Goal: Task Accomplishment & Management: Manage account settings

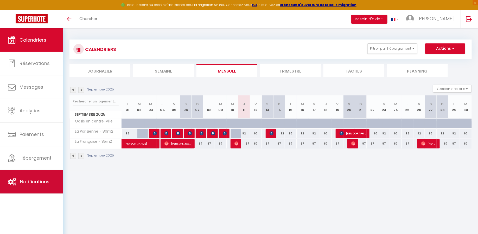
click at [28, 181] on span "Notifications" at bounding box center [34, 181] width 29 height 7
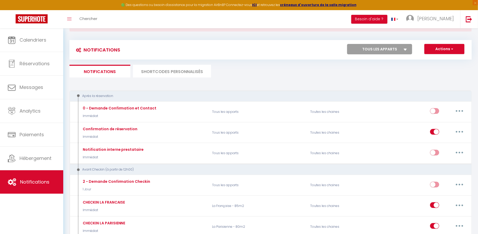
scroll to position [33, 0]
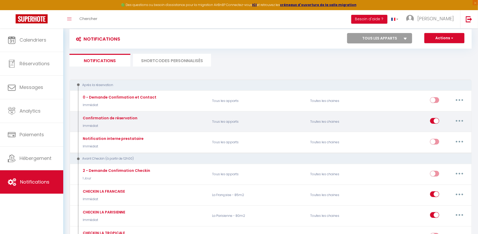
click at [457, 117] on button "button" at bounding box center [459, 121] width 15 height 8
click at [449, 131] on link "Editer" at bounding box center [445, 132] width 38 height 9
type input "Confirmation de réservation"
select select "Immédiat"
select select
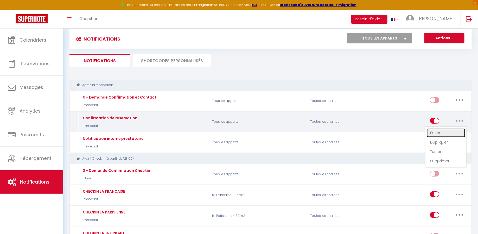
checkbox input "true"
checkbox input "false"
radio input "true"
type input "Confirmation de réservation"
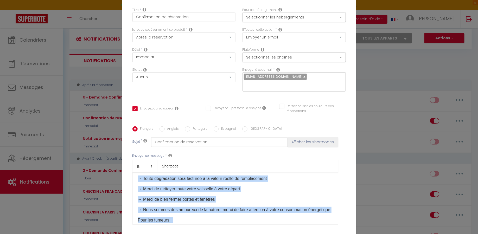
scroll to position [145, 0]
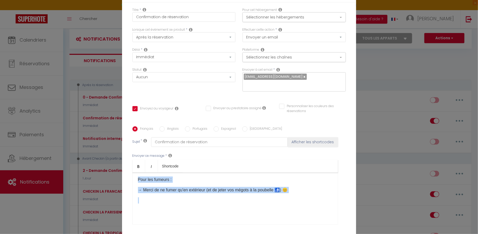
drag, startPoint x: 138, startPoint y: 177, endPoint x: 260, endPoint y: 214, distance: 128.0
click at [260, 214] on div "Merci pour votre réservation [GUEST:FIRST_NAME] ! Il ne vous reste plus qu’à ve…" at bounding box center [234, 199] width 205 height 52
copy div "Lorem ipsu dolor sitametcons [ADIPI:ELITS_DOEI] ! Te in utla etdol magn al’e ad…"
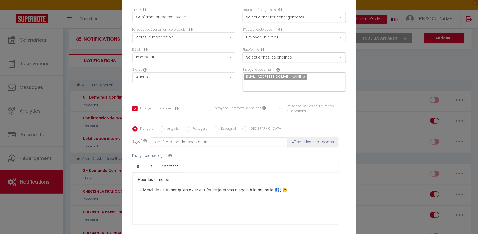
click at [372, 146] on div "Modifier la notification × Titre * Confirmation de réservation Pour cet héberge…" at bounding box center [239, 117] width 478 height 234
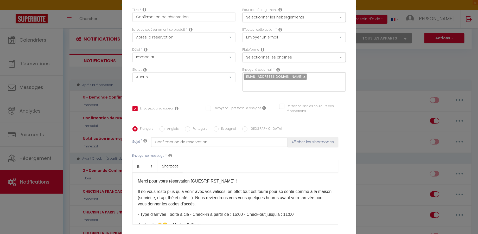
scroll to position [42, 0]
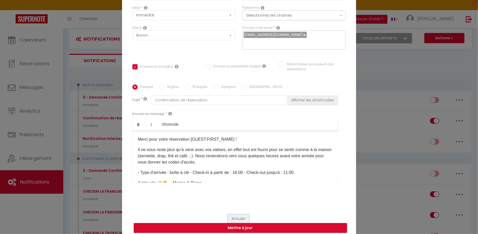
click at [237, 215] on button "Annuler" at bounding box center [239, 219] width 22 height 9
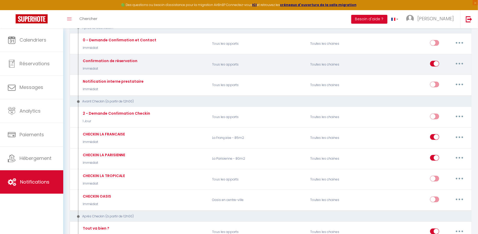
scroll to position [90, 0]
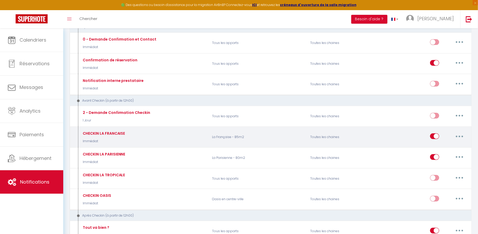
click at [461, 136] on button "button" at bounding box center [459, 136] width 15 height 8
click at [440, 145] on link "Editer" at bounding box center [445, 148] width 38 height 9
type input "CHECKIN LA FRANCAISE"
checkbox input "true"
checkbox input "false"
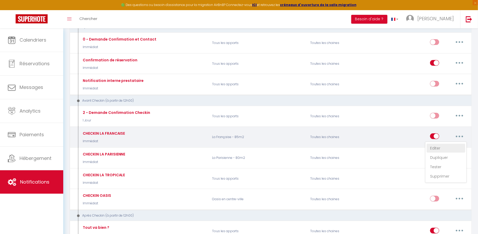
checkbox input "false"
type input "CHECKIN LA FRANCAISE"
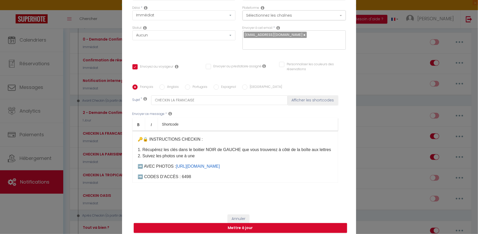
click at [294, 147] on p "1. Récupérez les clés dans le boitier NOIR de GAUCHE que vous trouverez à côté …" at bounding box center [235, 153] width 195 height 12
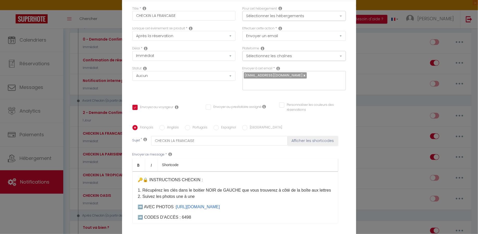
scroll to position [0, 0]
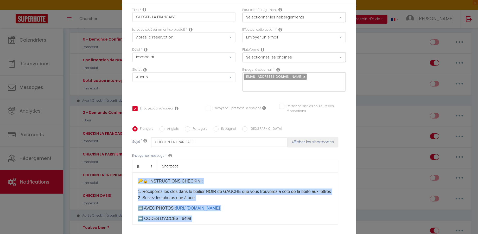
copy div "🔑🔒 INSTRUCTIONS CHECKIN : 1. Récupérez les clés dans le boitier NOIR de GAUCHE …"
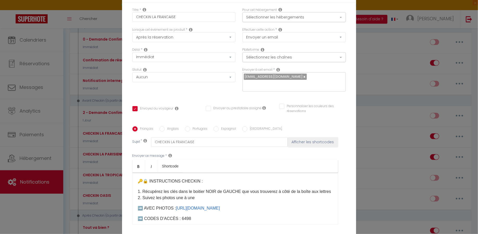
click at [236, 180] on p "🔑🔒 INSTRUCTIONS CHECKIN :" at bounding box center [235, 181] width 195 height 6
click at [201, 189] on p "1. Récupérez les clés dans le boitier NOIR de GAUCHE que vous trouverez à côté …" at bounding box center [235, 195] width 195 height 12
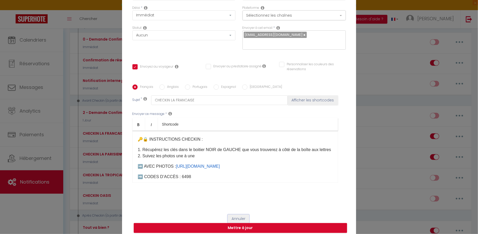
click at [231, 215] on button "Annuler" at bounding box center [239, 219] width 22 height 9
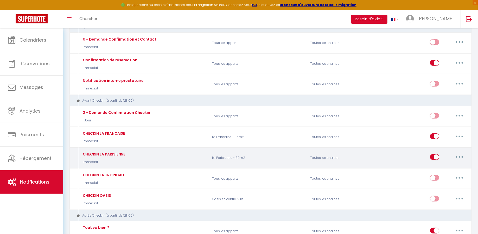
click at [458, 155] on button "button" at bounding box center [459, 157] width 15 height 8
click at [436, 167] on link "Editer" at bounding box center [445, 169] width 38 height 9
type input "CHECKIN LA PARISIENNE"
checkbox input "true"
checkbox input "false"
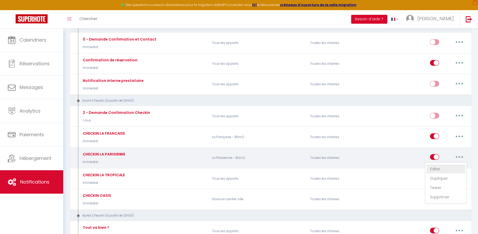
checkbox input "false"
type input "CHECKIN LA PARISIENNE"
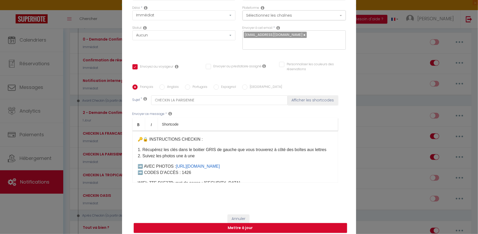
click at [205, 147] on p "1. Récupérez les clés dans le boitier GRIS de gauche que vous trouverez à côté …" at bounding box center [235, 153] width 195 height 12
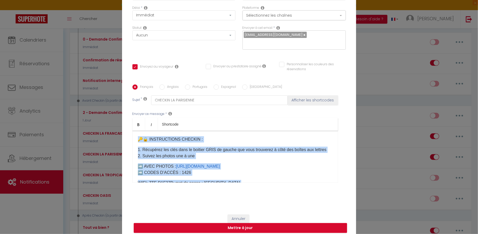
copy div "🔑🔒 INSTRUCTIONS CHECKIN : 1. Récupérez les clés dans le boitier GRIS de gauche …"
click at [235, 140] on div "🔑🔒 INSTRUCTIONS CHECKIN : 1. Récupérez les clés dans le boitier GRIS de gauche …" at bounding box center [234, 157] width 205 height 52
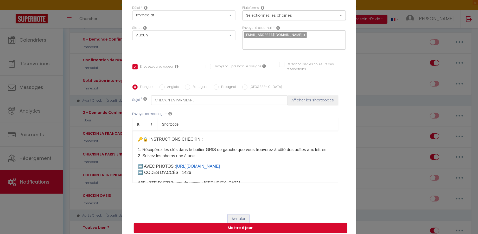
click at [240, 215] on button "Annuler" at bounding box center [239, 219] width 22 height 9
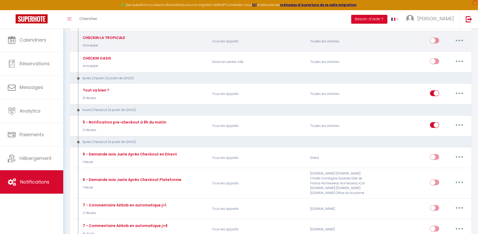
scroll to position [228, 0]
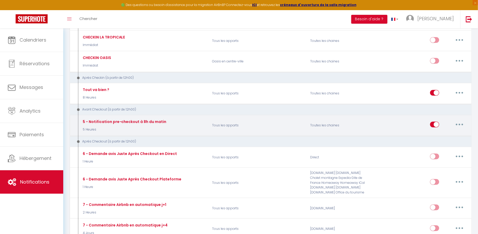
click at [456, 122] on button "button" at bounding box center [459, 124] width 15 height 8
click at [445, 132] on link "Editer" at bounding box center [445, 136] width 38 height 9
type input "5 - Notification pre-checkout à 8h du matin"
select select "4"
select select "5 Heures"
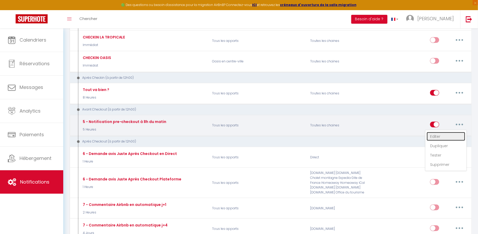
checkbox input "true"
checkbox input "false"
type input "Notification pre-checkout à 7h du matin"
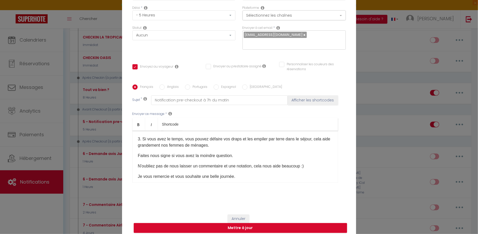
scroll to position [78, 0]
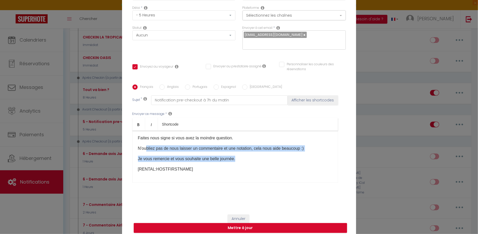
drag, startPoint x: 240, startPoint y: 154, endPoint x: 145, endPoint y: 144, distance: 95.5
click at [145, 144] on div "Bonjour [GUEST:FIRST_NAME]​, J'espère que vous avez passé un agréable séjour da…" at bounding box center [234, 157] width 205 height 52
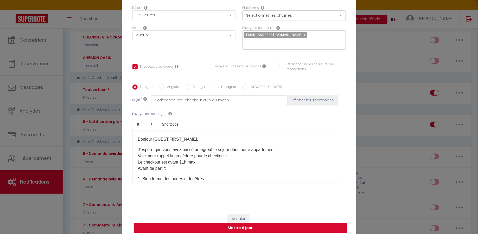
click at [145, 140] on div "Bonjour [GUEST:FIRST_NAME]​, J'espère que vous avez passé un agréable séjour da…" at bounding box center [234, 157] width 205 height 52
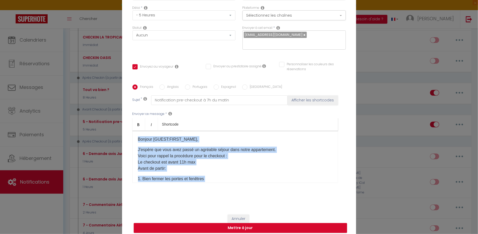
copy div "Bonjour [GUEST:FIRST_NAME]​, J'espère que vous avez passé un agréable séjour da…"
click at [243, 215] on button "Annuler" at bounding box center [239, 219] width 22 height 9
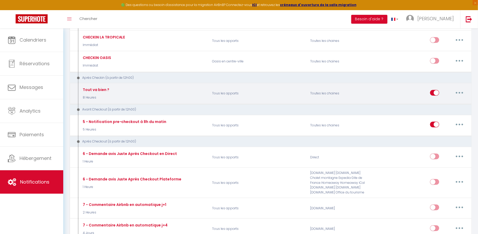
click at [459, 92] on icon "button" at bounding box center [459, 93] width 2 height 2
click at [437, 100] on link "Editer" at bounding box center [445, 104] width 38 height 9
type input "Tout va bien ?"
select select "3"
select select "8 Heures"
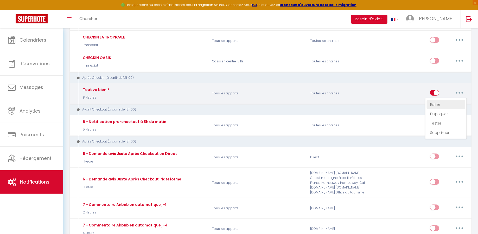
checkbox input "true"
checkbox input "false"
type input "Tout va bien ?"
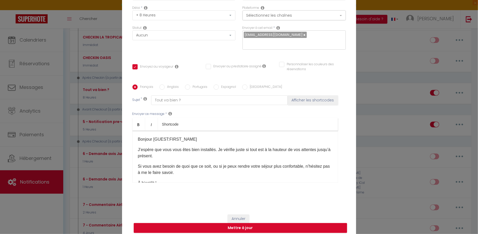
click at [190, 155] on p "J’espère que vous vous êtes bien installés. Je vérifie juste si tout est à la h…" at bounding box center [235, 153] width 195 height 12
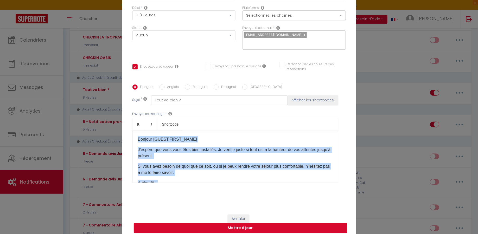
copy div "Bonjour [GUEST:FIRST_NAME] J’espère que vous vous êtes bien installés. Je vérif…"
click at [244, 215] on button "Annuler" at bounding box center [239, 219] width 22 height 9
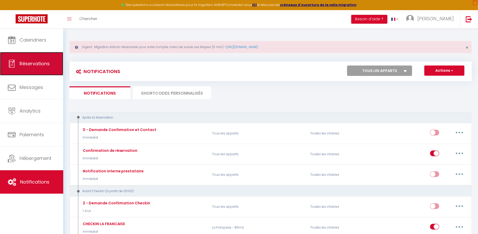
click at [35, 66] on span "Réservations" at bounding box center [35, 63] width 30 height 7
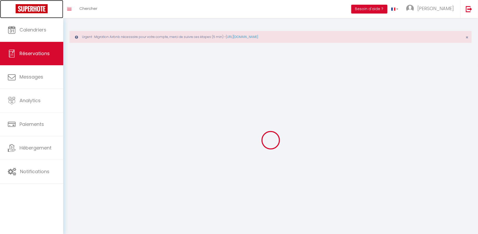
click at [37, 18] on link at bounding box center [31, 9] width 63 height 18
